Goal: Task Accomplishment & Management: Complete application form

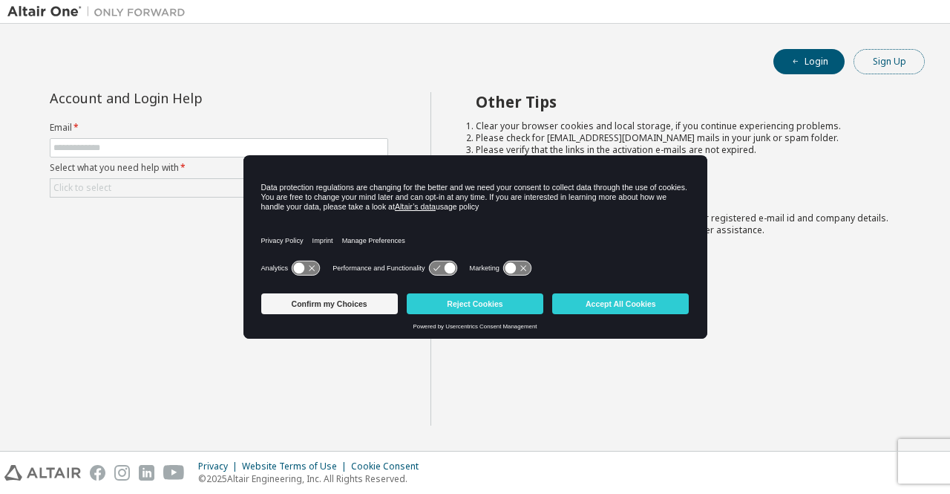
click at [878, 54] on button "Sign Up" at bounding box center [889, 61] width 71 height 25
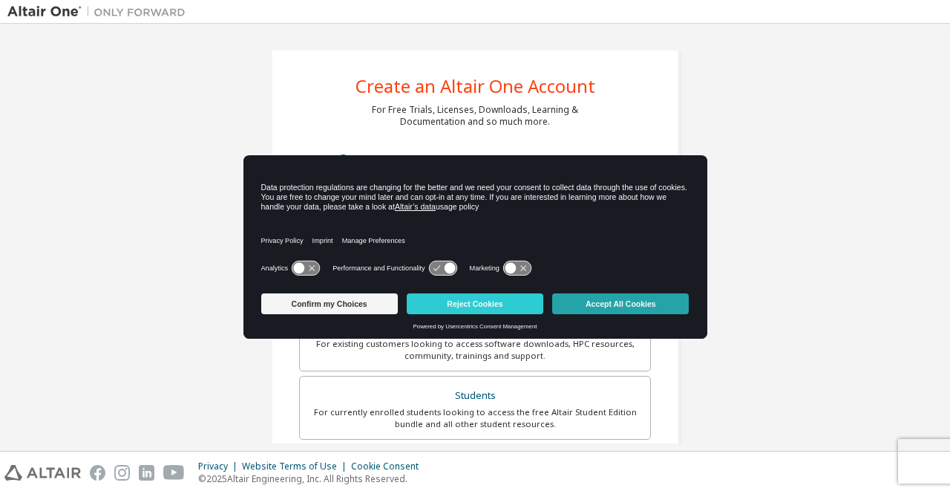
click at [607, 301] on button "Accept All Cookies" at bounding box center [620, 303] width 137 height 21
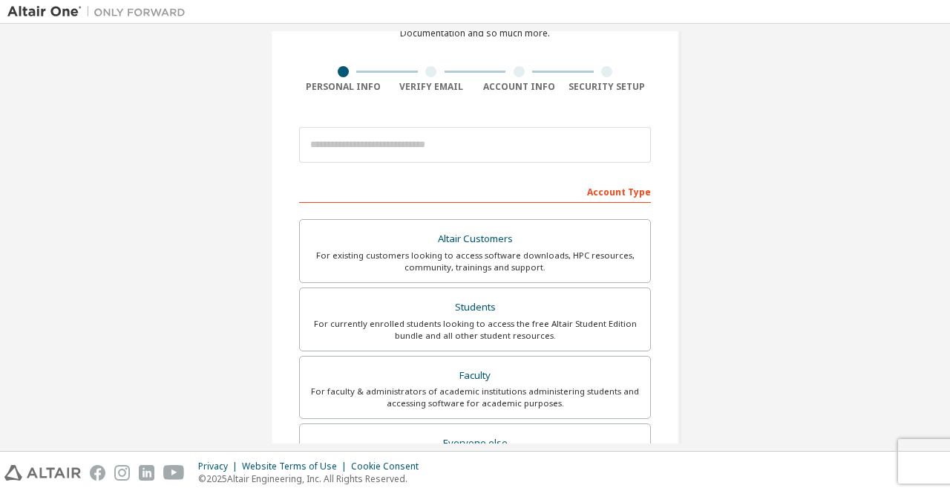
scroll to position [87, 0]
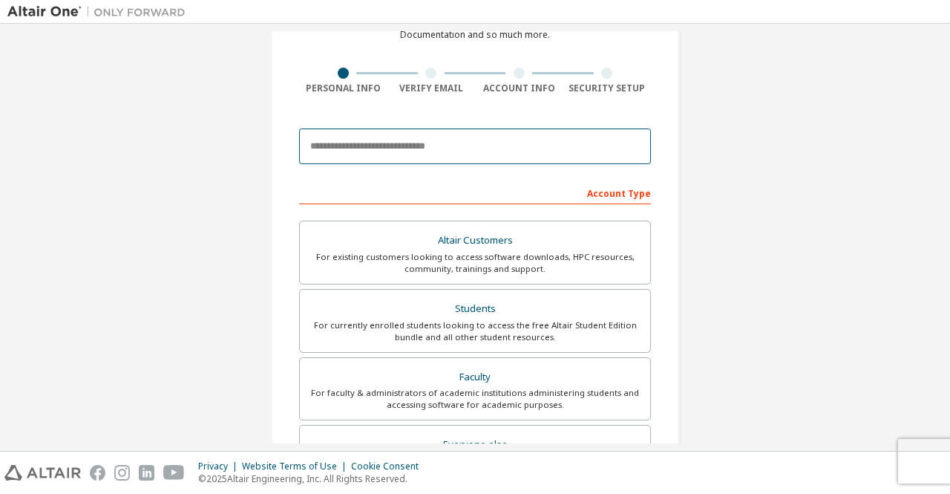
click at [480, 149] on input "email" at bounding box center [475, 146] width 352 height 36
type input "*"
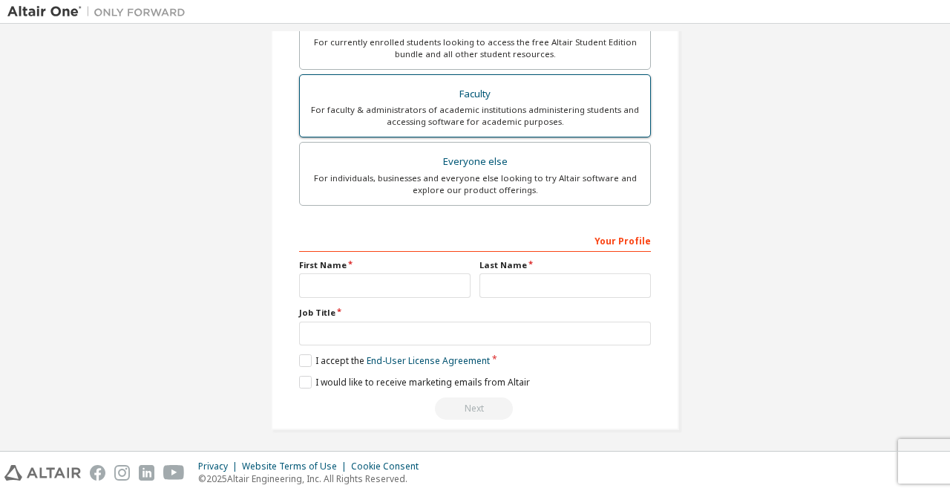
scroll to position [232, 0]
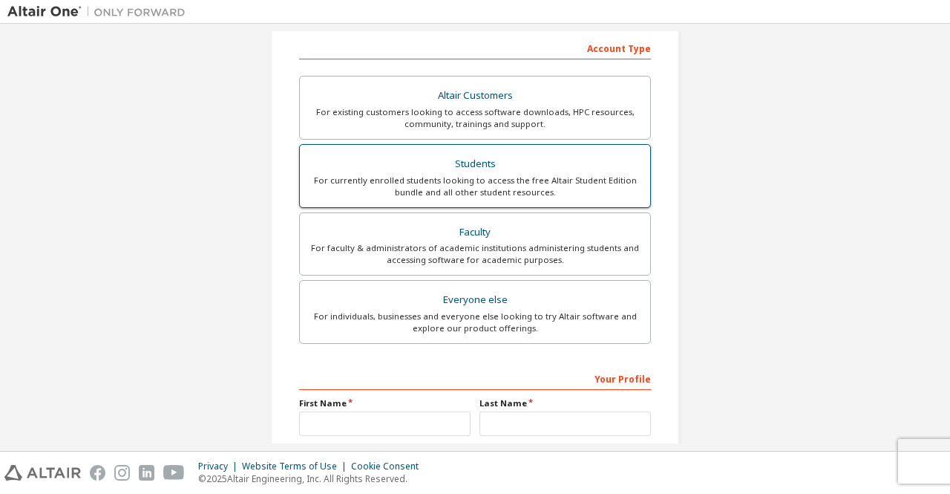
type input "**********"
click at [495, 175] on div "For currently enrolled students looking to access the free Altair Student Editi…" at bounding box center [475, 187] width 333 height 24
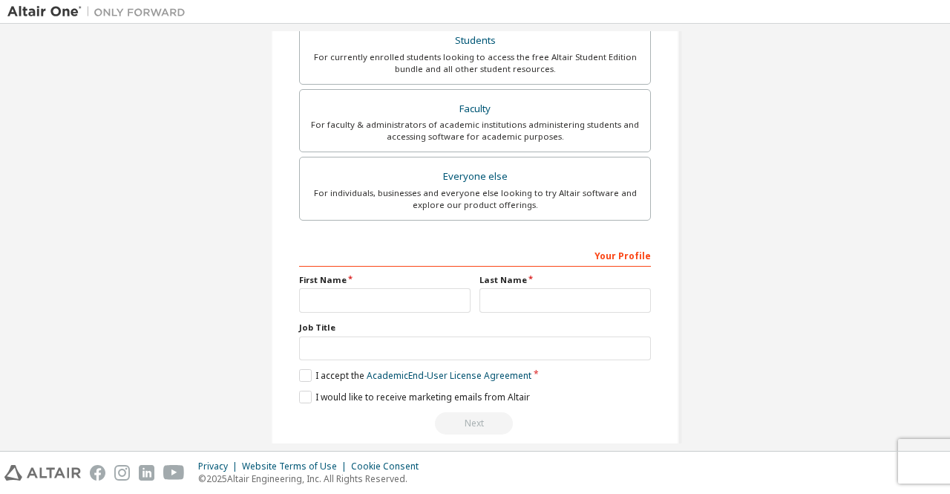
scroll to position [356, 0]
click at [401, 301] on input "text" at bounding box center [385, 299] width 172 height 25
type input "*******"
click at [527, 289] on input "text" at bounding box center [566, 299] width 172 height 25
type input "*"
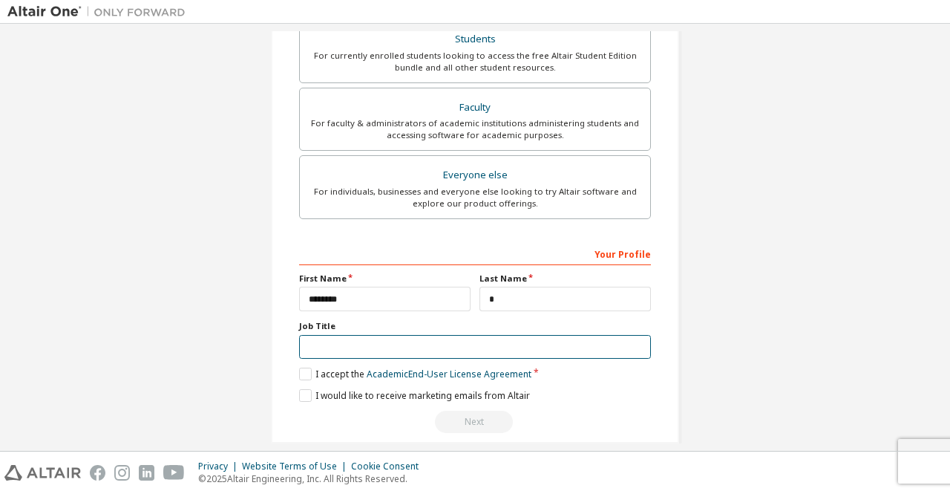
click at [548, 348] on input "text" at bounding box center [475, 347] width 352 height 25
type input "*"
type input "*******"
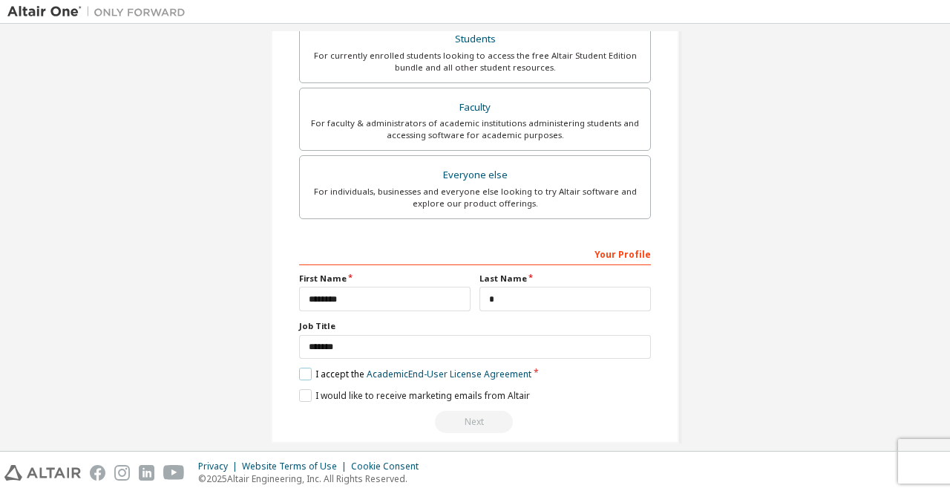
click at [301, 368] on label "I accept the Academic End-User License Agreement" at bounding box center [415, 374] width 232 height 13
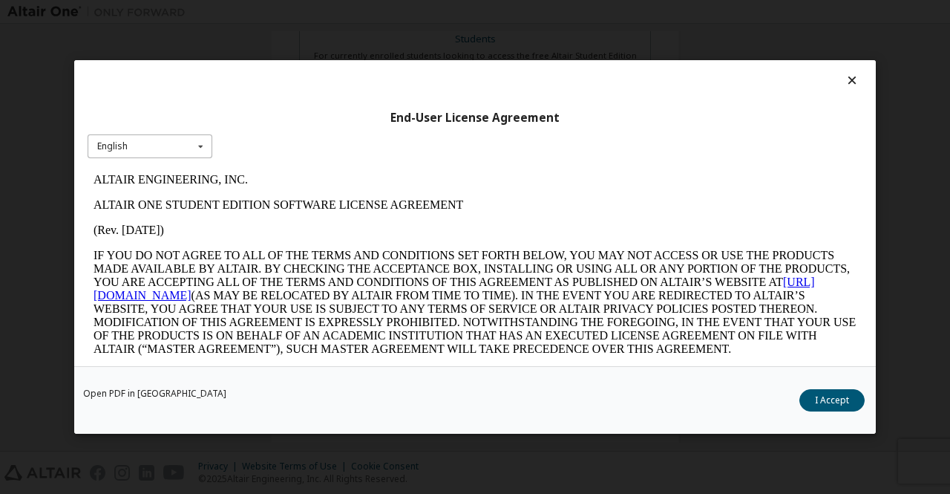
scroll to position [0, 0]
click at [844, 396] on button "I Accept" at bounding box center [832, 400] width 65 height 22
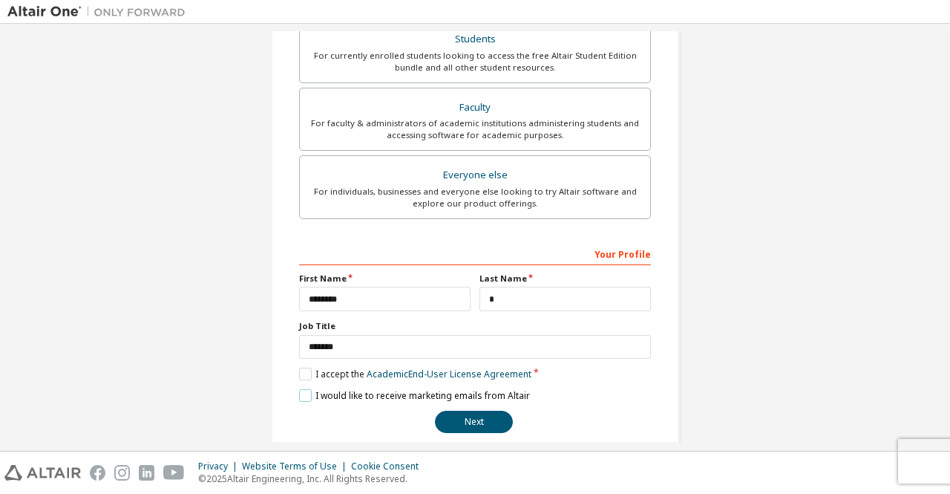
click at [307, 389] on label "I would like to receive marketing emails from Altair" at bounding box center [414, 395] width 231 height 13
click at [472, 425] on button "Next" at bounding box center [474, 422] width 78 height 22
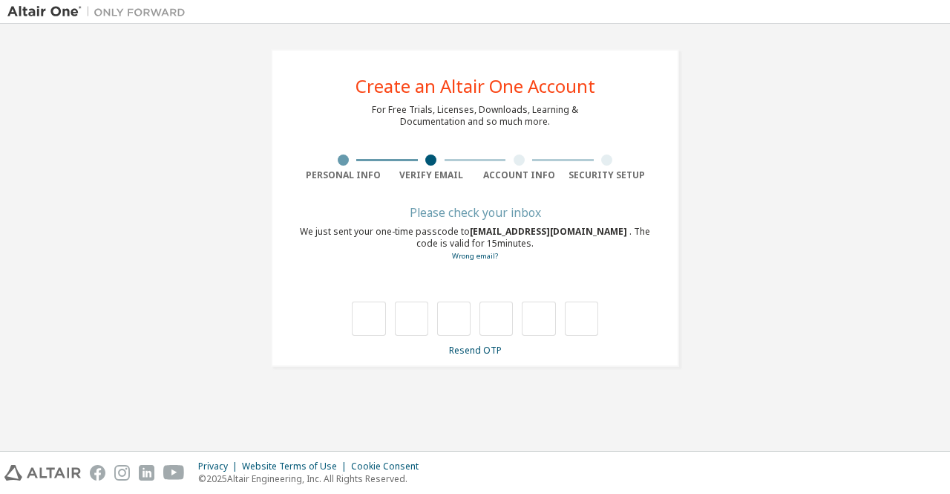
type input "*"
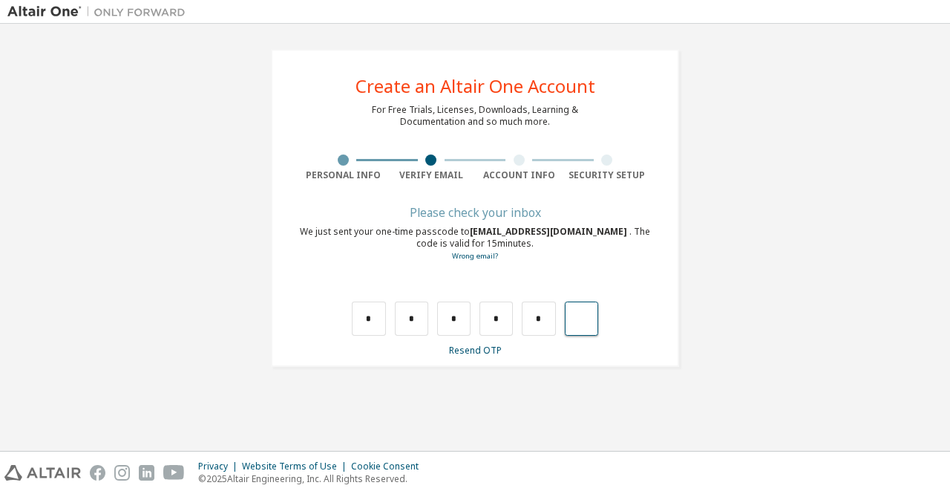
type input "*"
